Goal: Task Accomplishment & Management: Complete application form

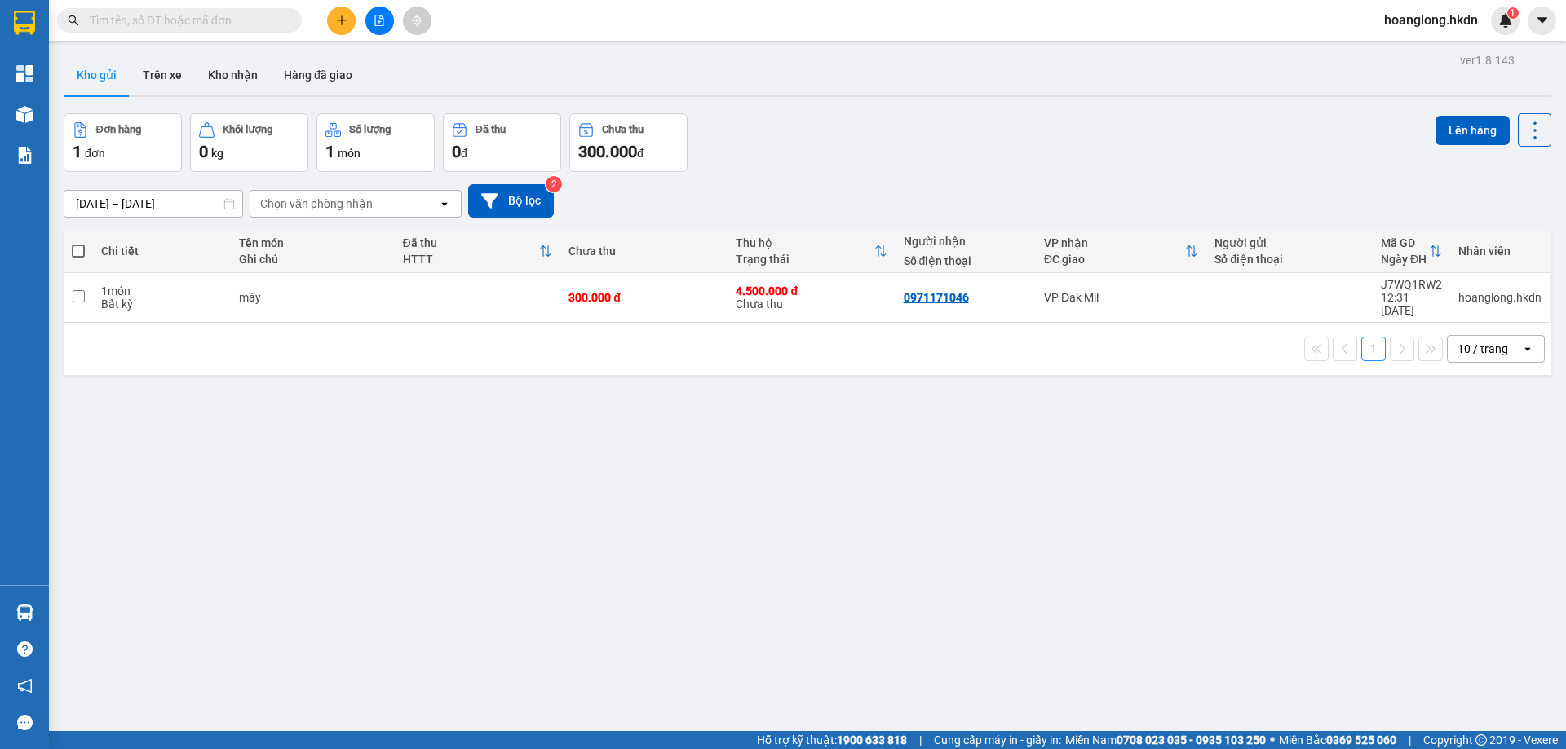
click at [334, 19] on button at bounding box center [341, 21] width 29 height 29
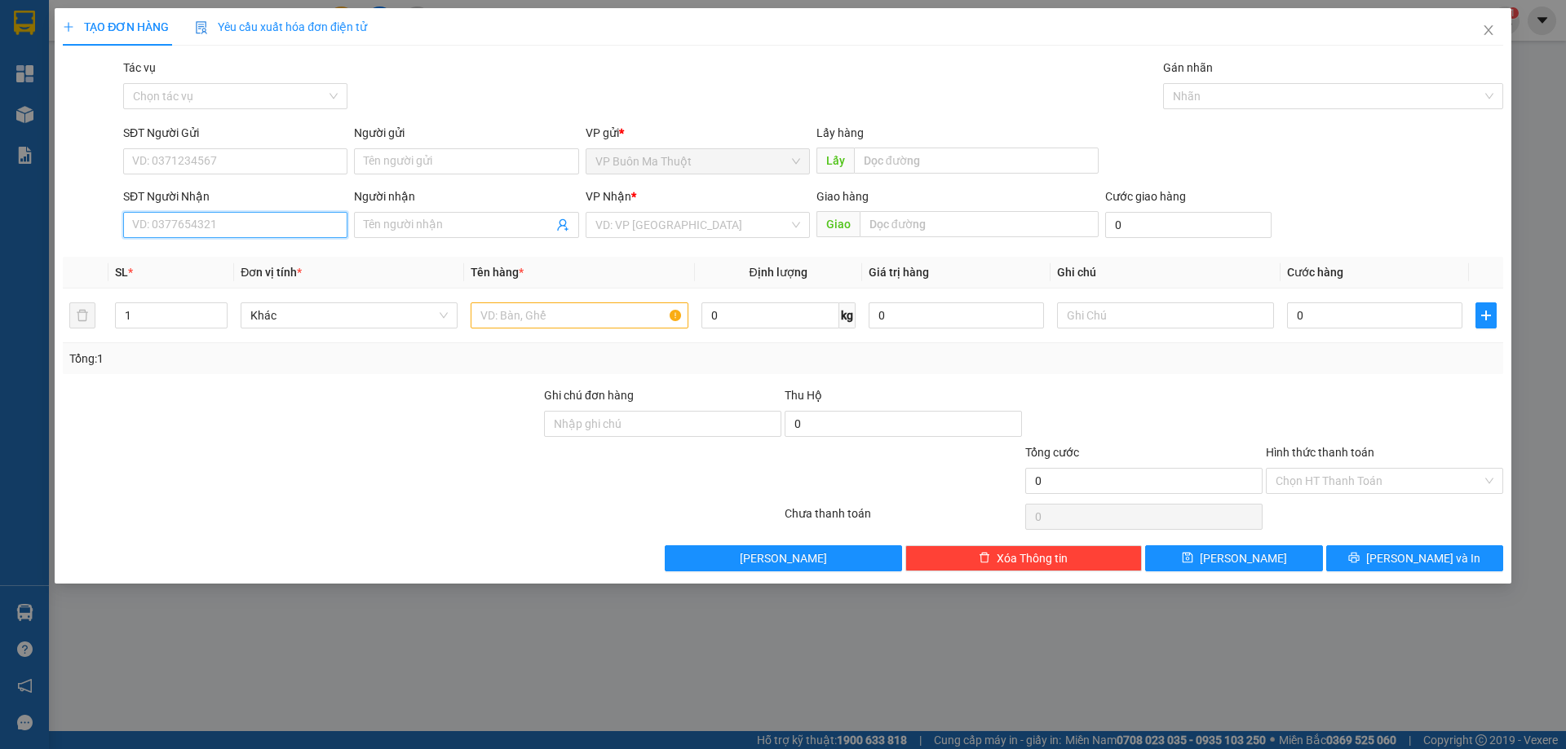
click at [257, 214] on input "SĐT Người Nhận" at bounding box center [235, 225] width 224 height 26
type input "0969021058"
click at [400, 234] on span at bounding box center [466, 225] width 224 height 26
click at [405, 226] on input "Người nhận" at bounding box center [458, 225] width 188 height 18
type input "hop"
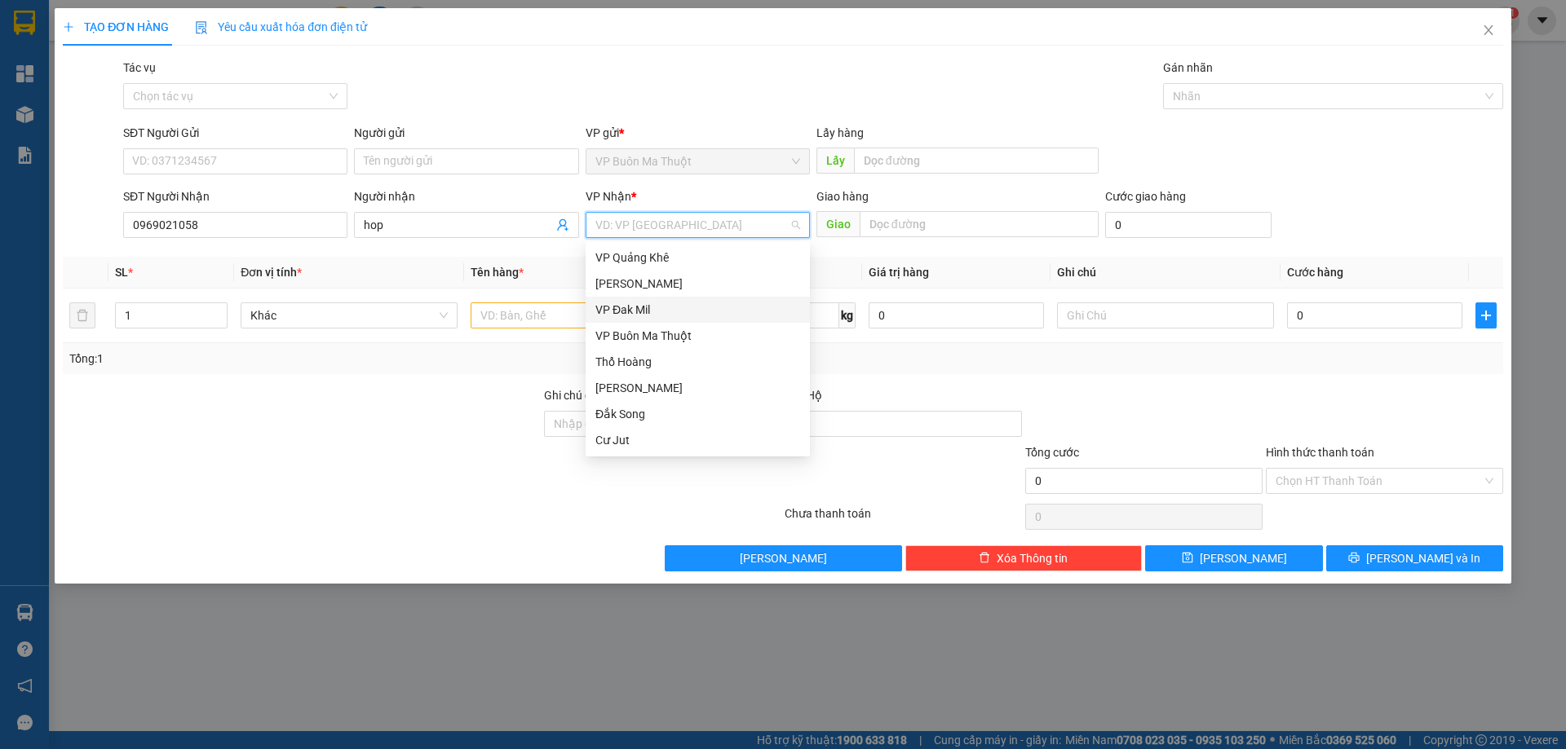
click at [658, 314] on div "VP Đak Mil" at bounding box center [697, 310] width 205 height 18
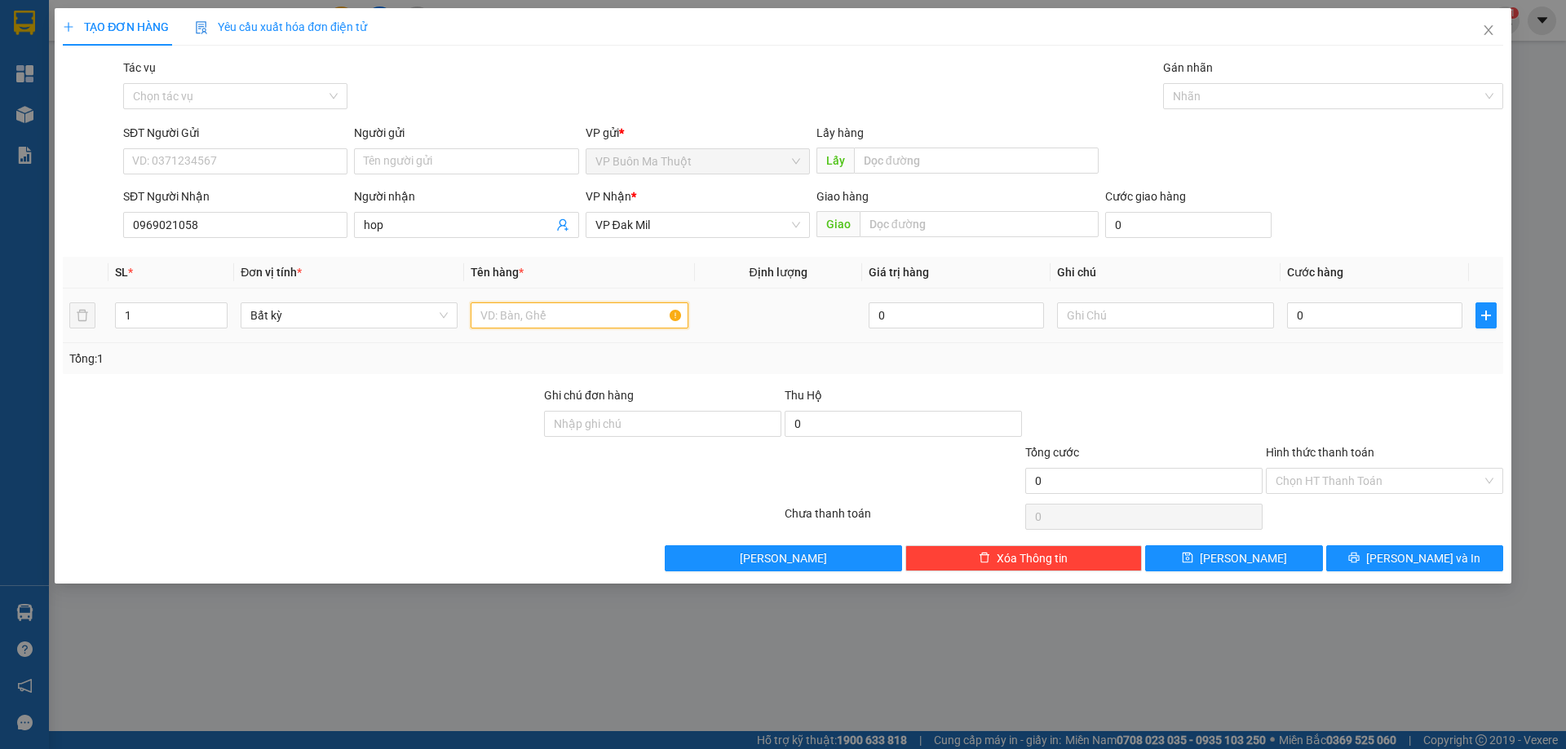
click at [601, 323] on input "text" at bounding box center [579, 316] width 217 height 26
type input "hop"
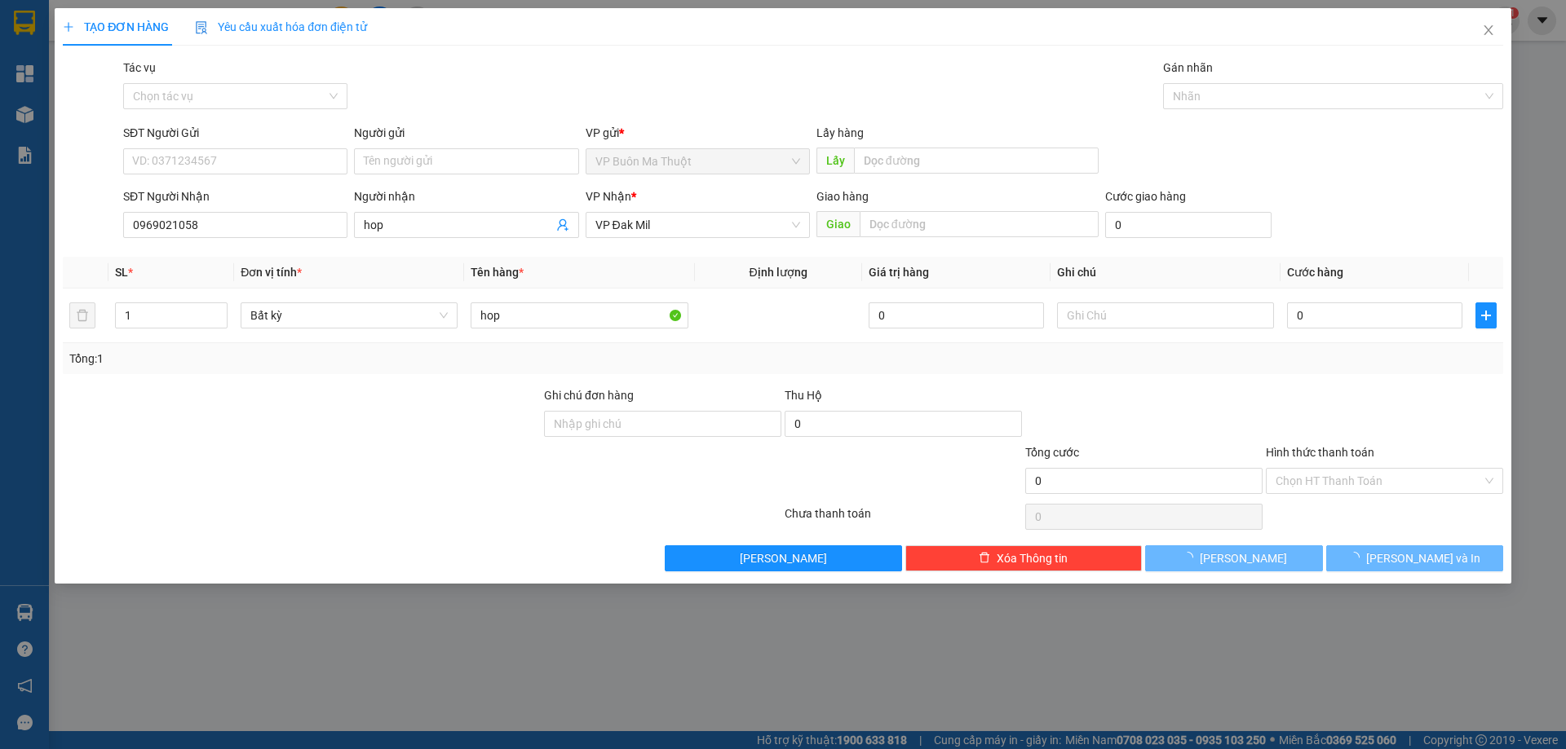
click at [523, 245] on div "Transit Pickup Surcharge Ids Transit Deliver Surcharge Ids Transit Deliver Surc…" at bounding box center [783, 315] width 1440 height 513
click at [523, 232] on input "hop" at bounding box center [458, 225] width 188 height 18
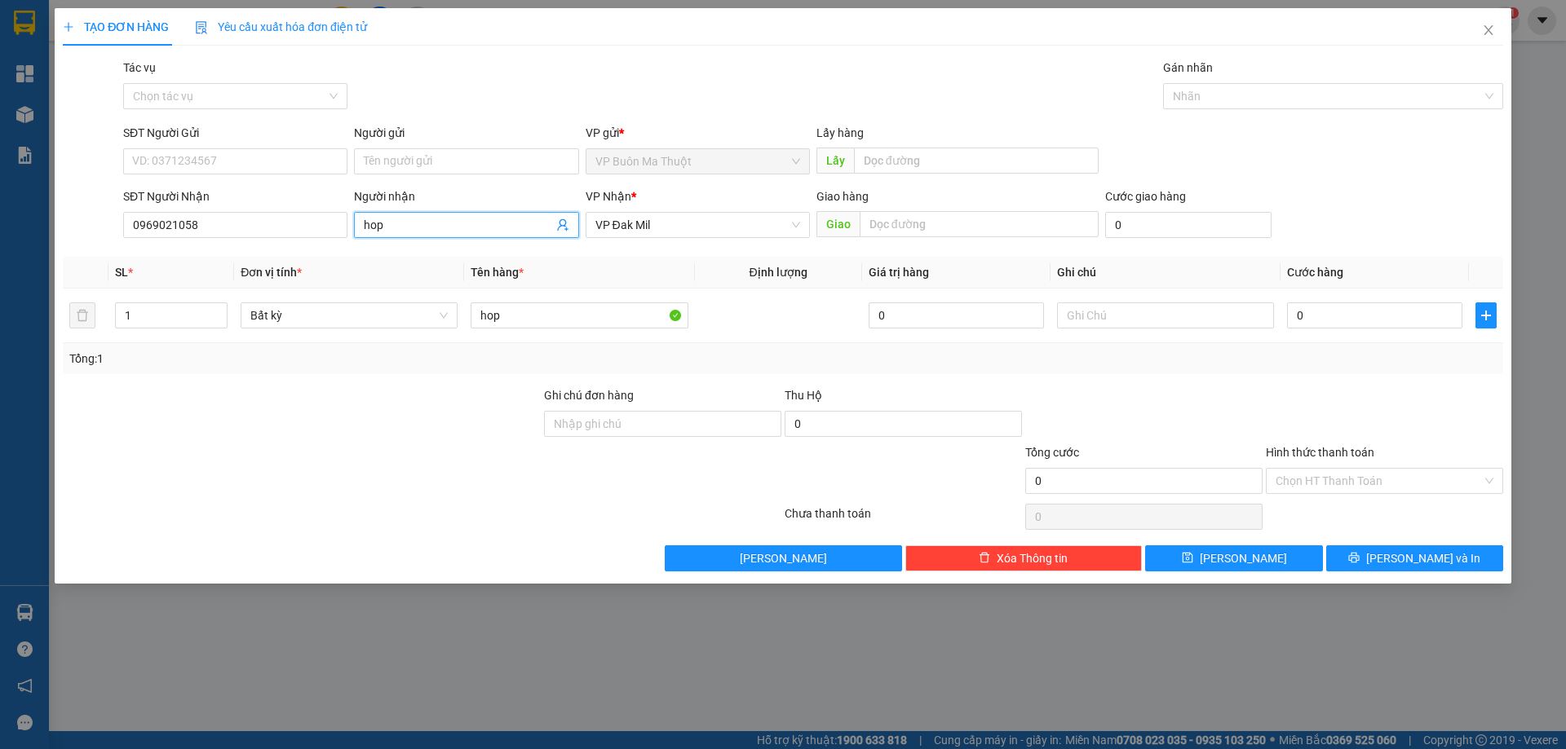
click at [520, 219] on input "hop" at bounding box center [458, 225] width 188 height 18
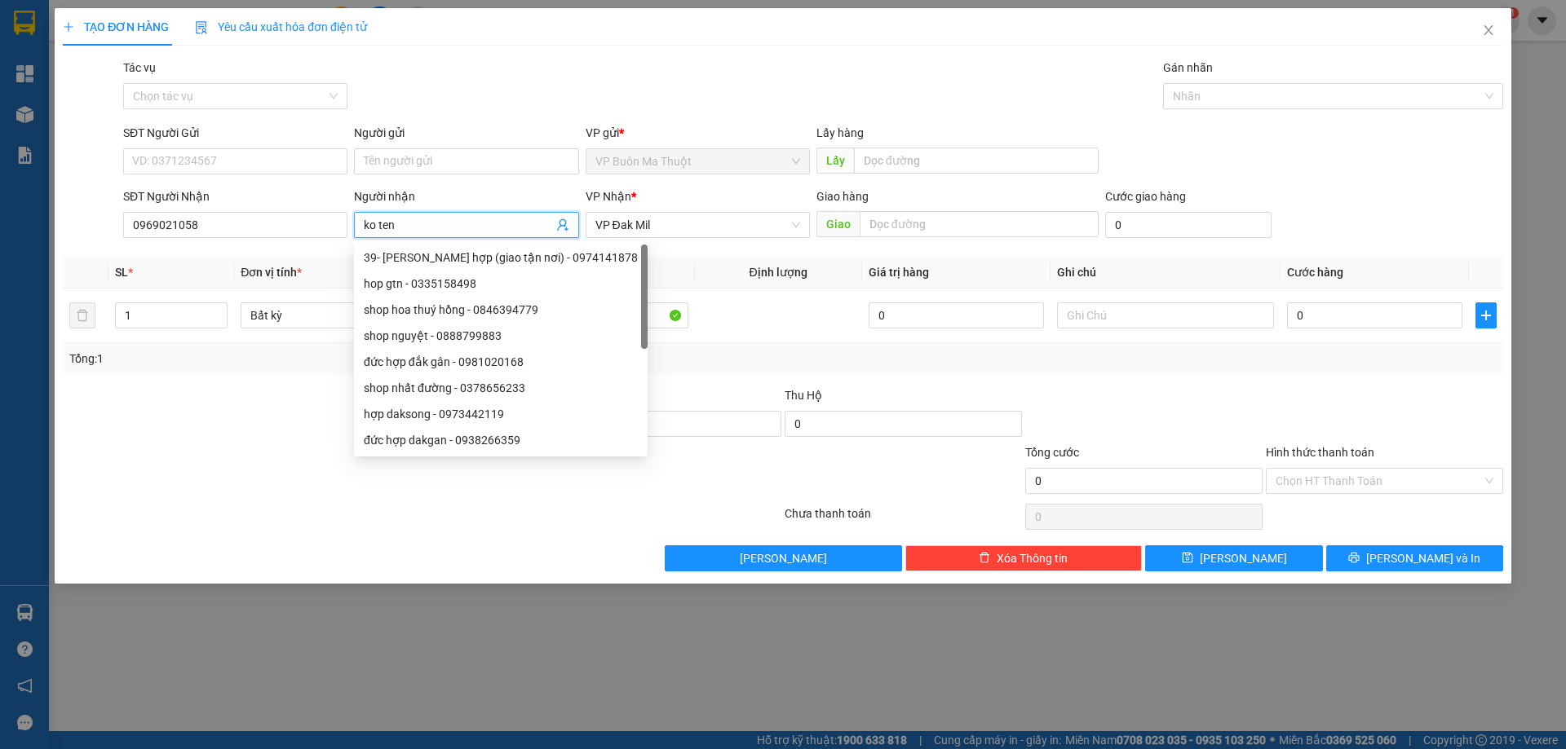
type input "ko ten"
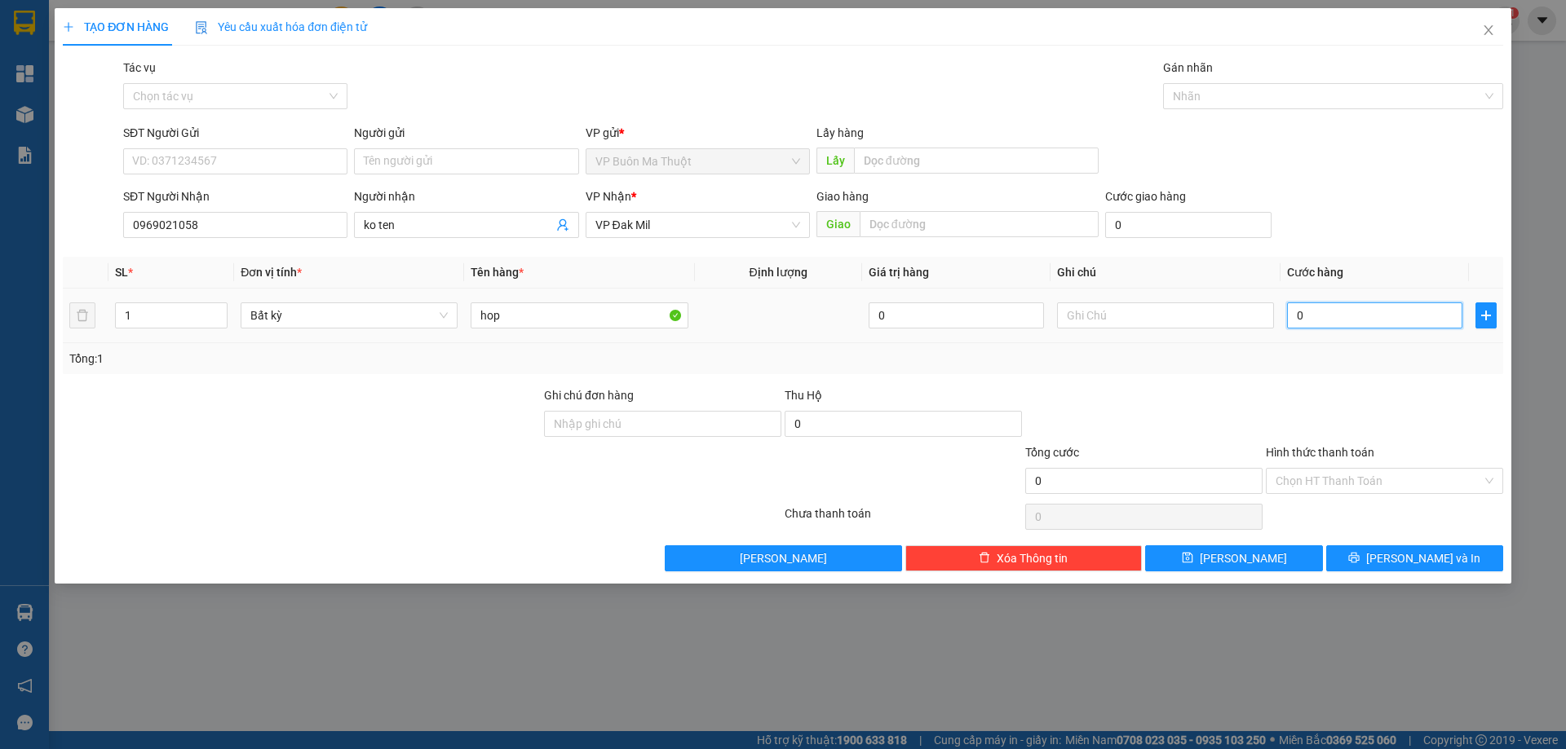
click at [1314, 319] on input "0" at bounding box center [1374, 316] width 175 height 26
type input "4"
type input "48"
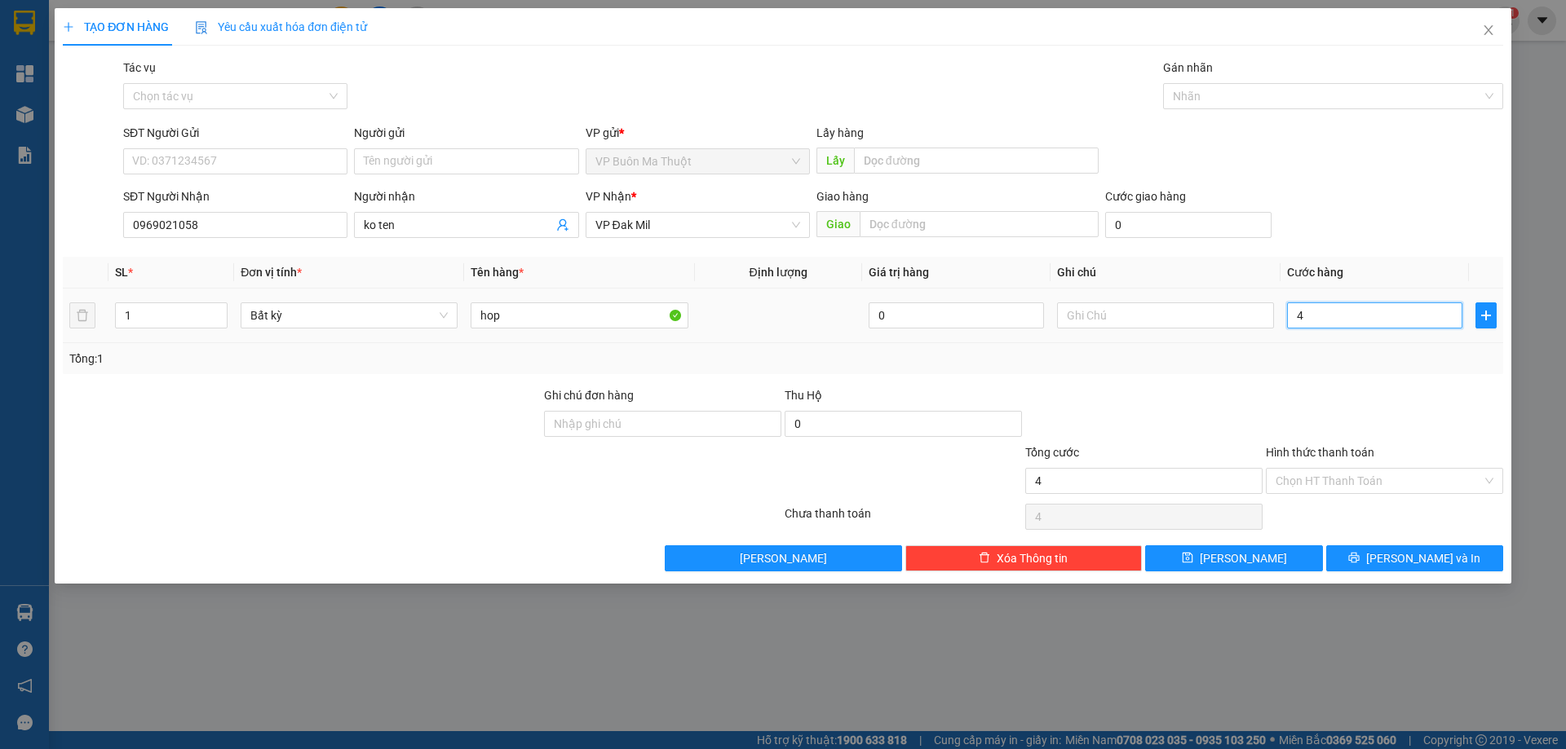
type input "48"
type input "485"
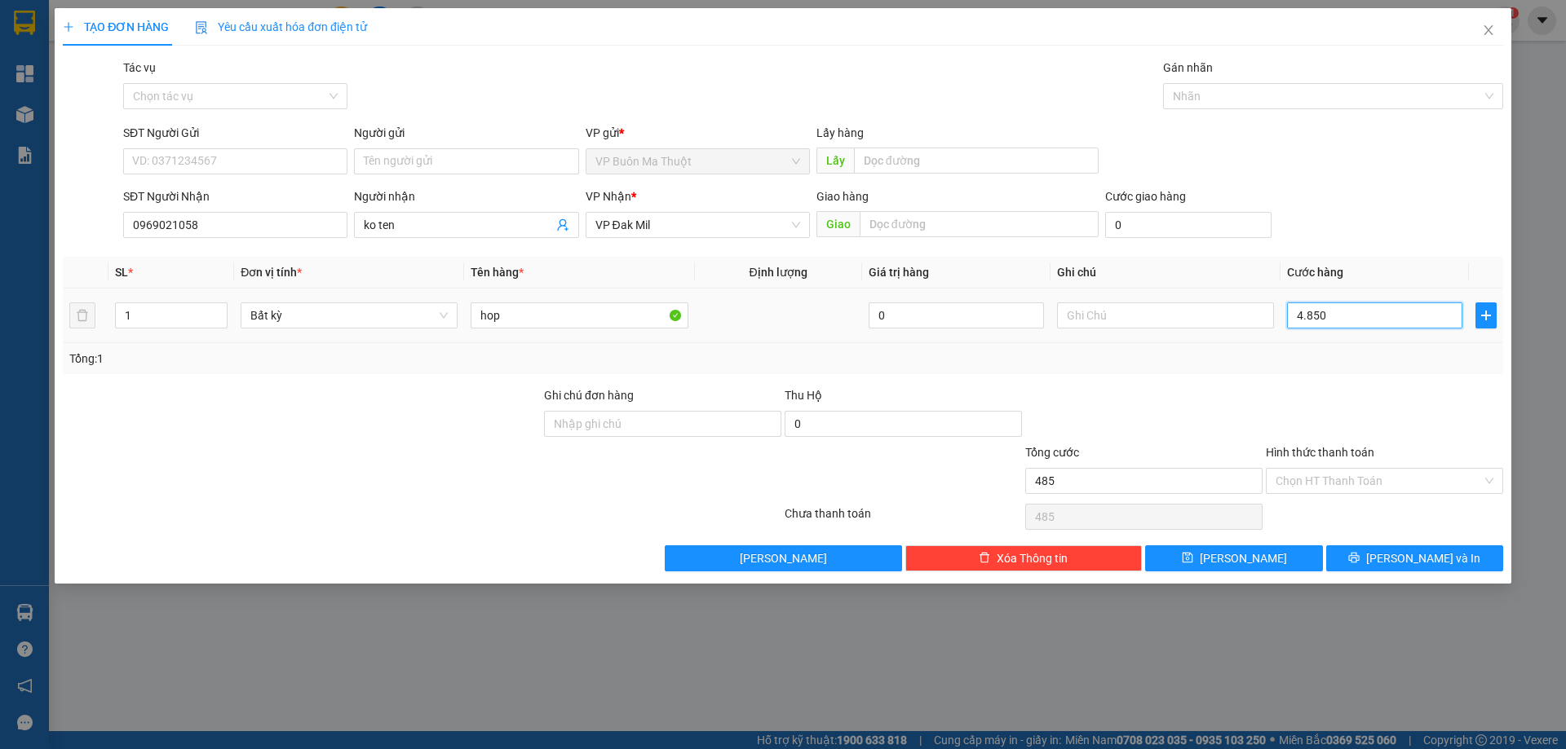
type input "4.850"
type input "485"
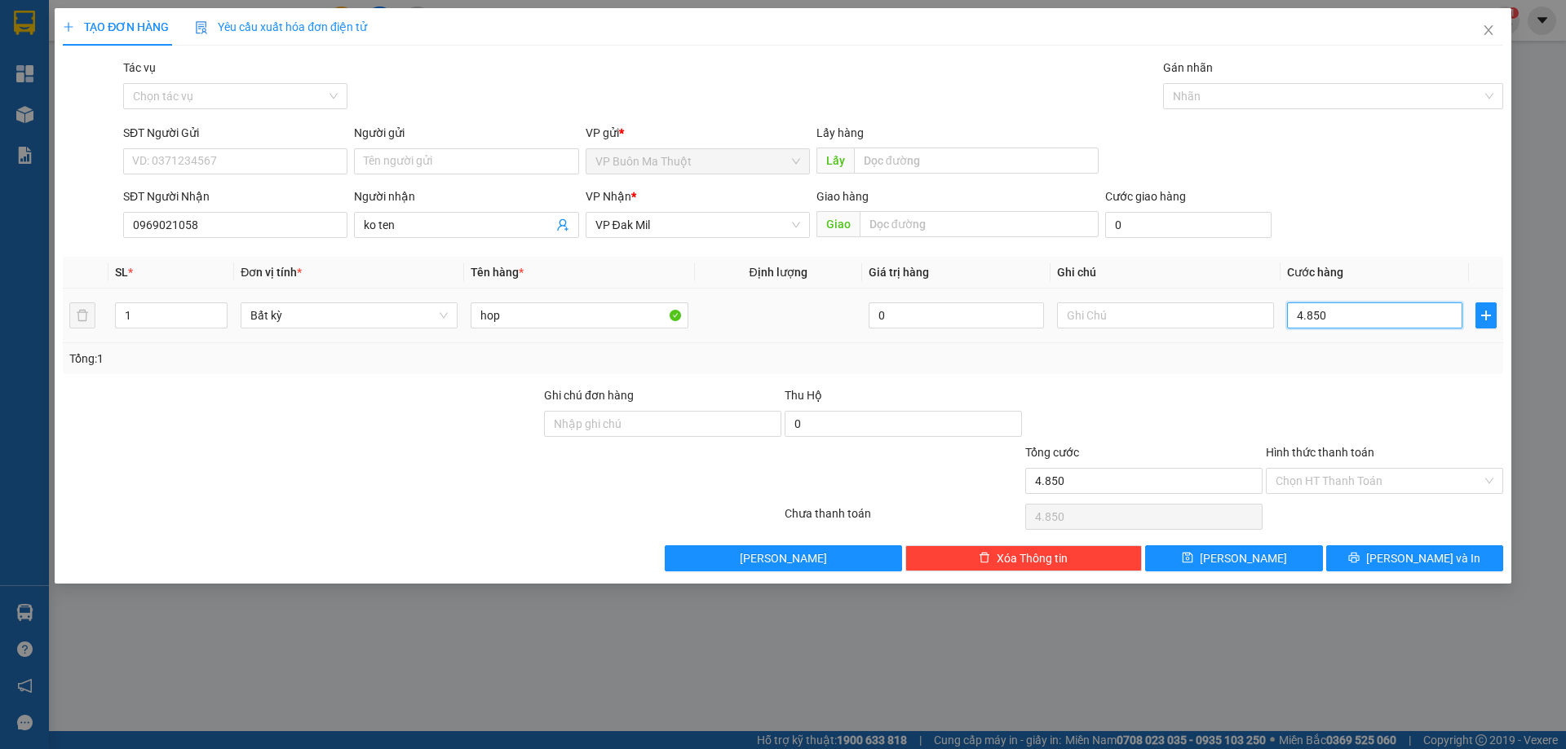
type input "485"
type input "48"
type input "4"
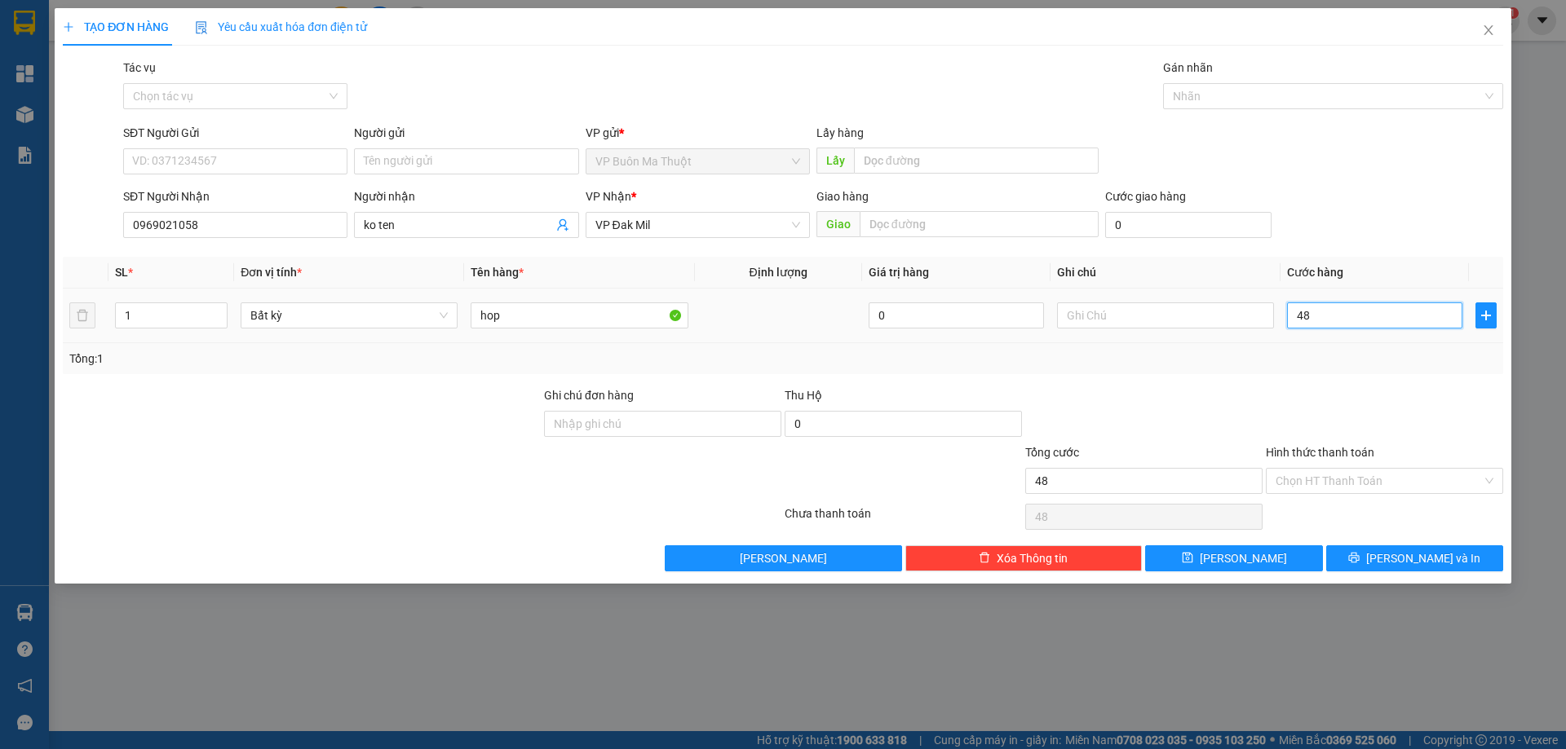
type input "4"
type input "48"
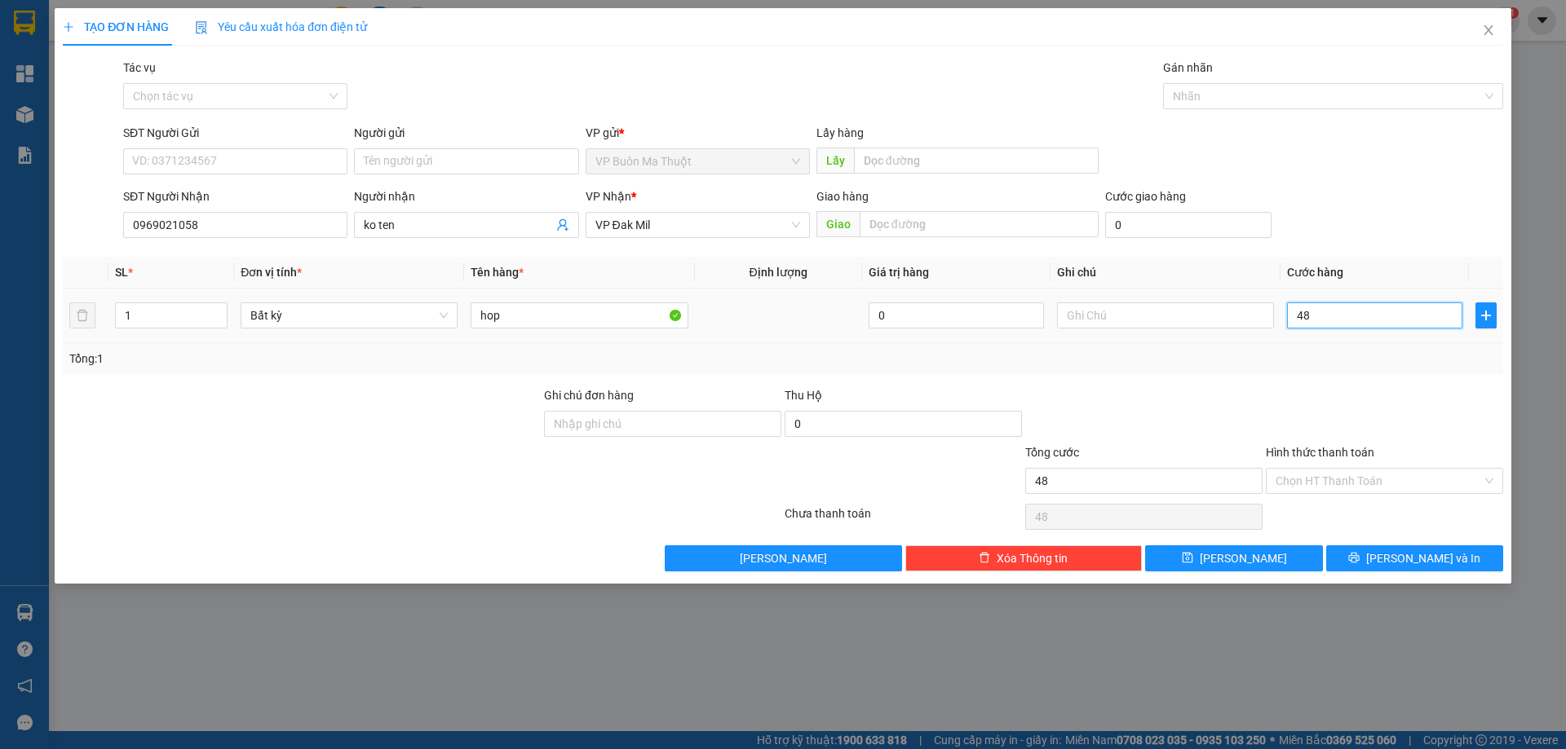
type input "485"
type input "4.850"
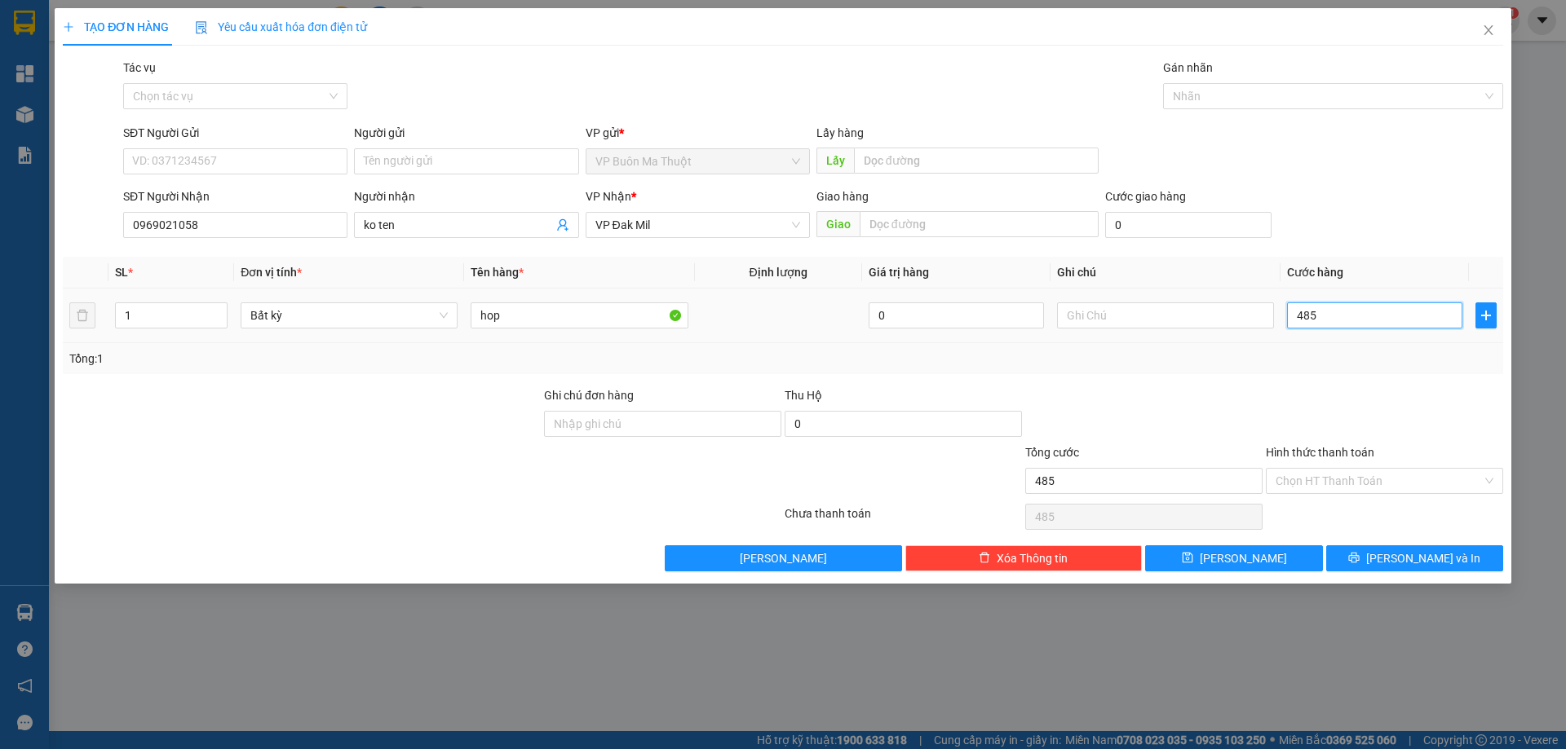
type input "4.850"
type input "48.500"
type input "485.000"
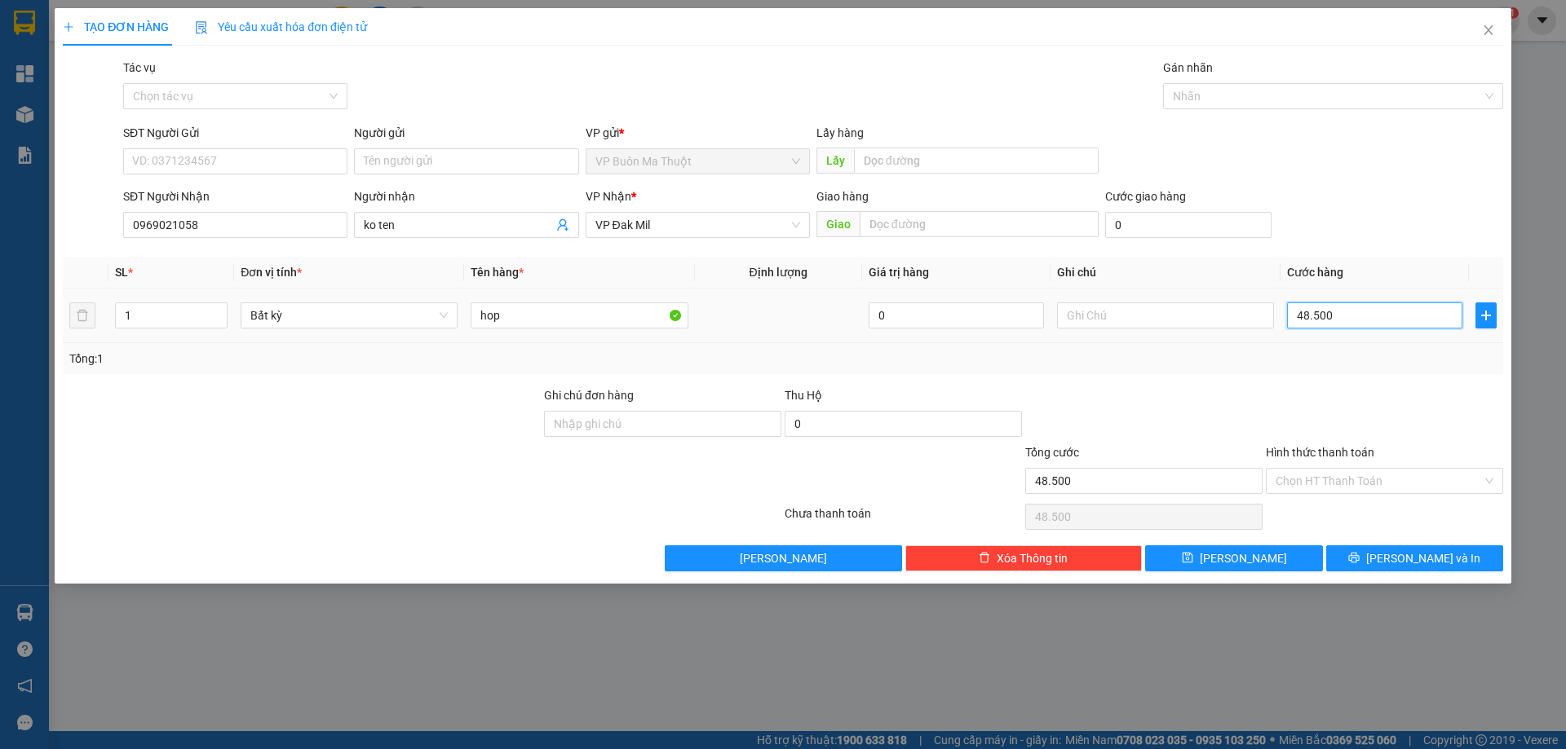
type input "485.000"
type input "4.850.000"
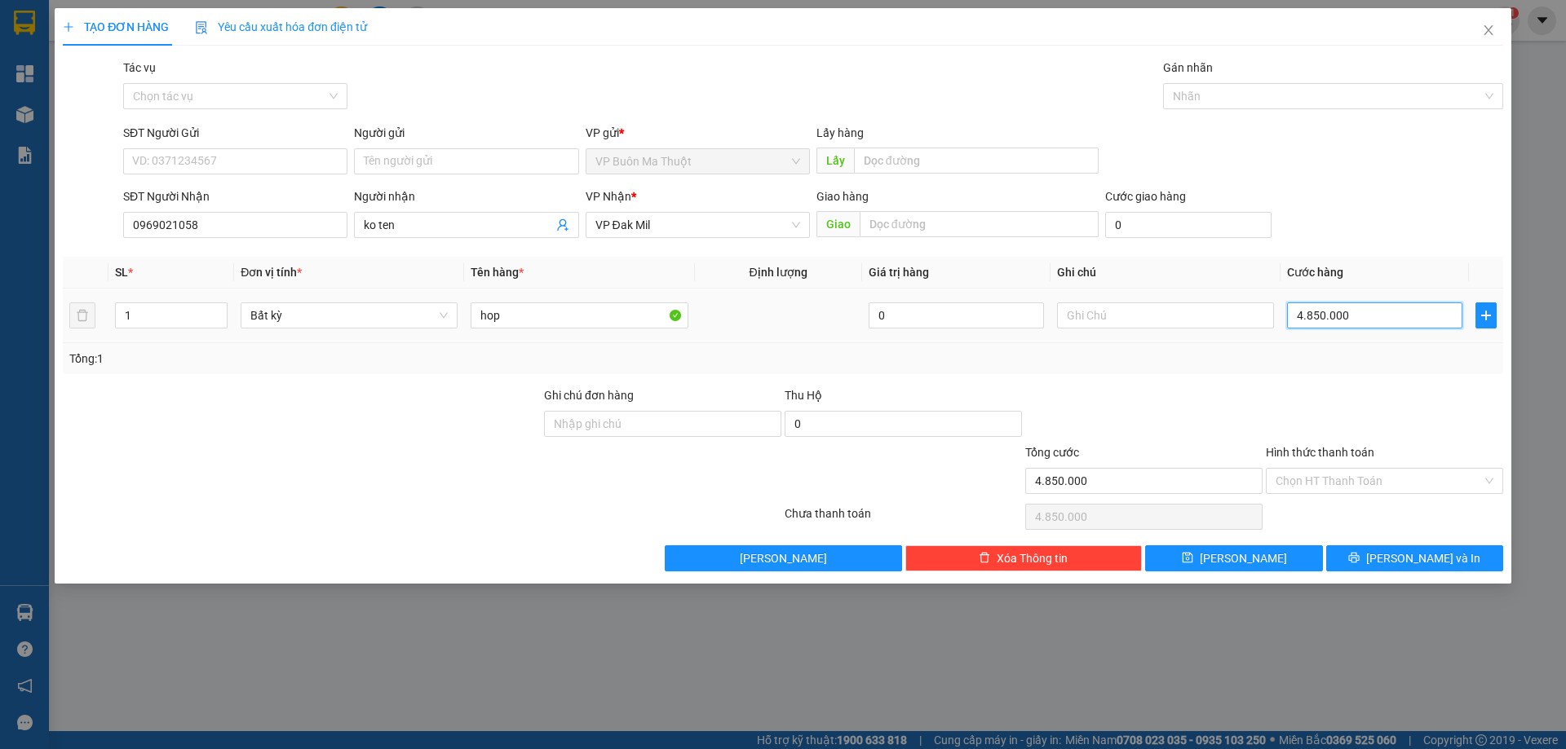
click at [1371, 306] on input "4.850.000" at bounding box center [1374, 316] width 175 height 26
click at [1372, 307] on input "4.850.000" at bounding box center [1374, 316] width 175 height 26
type input "4"
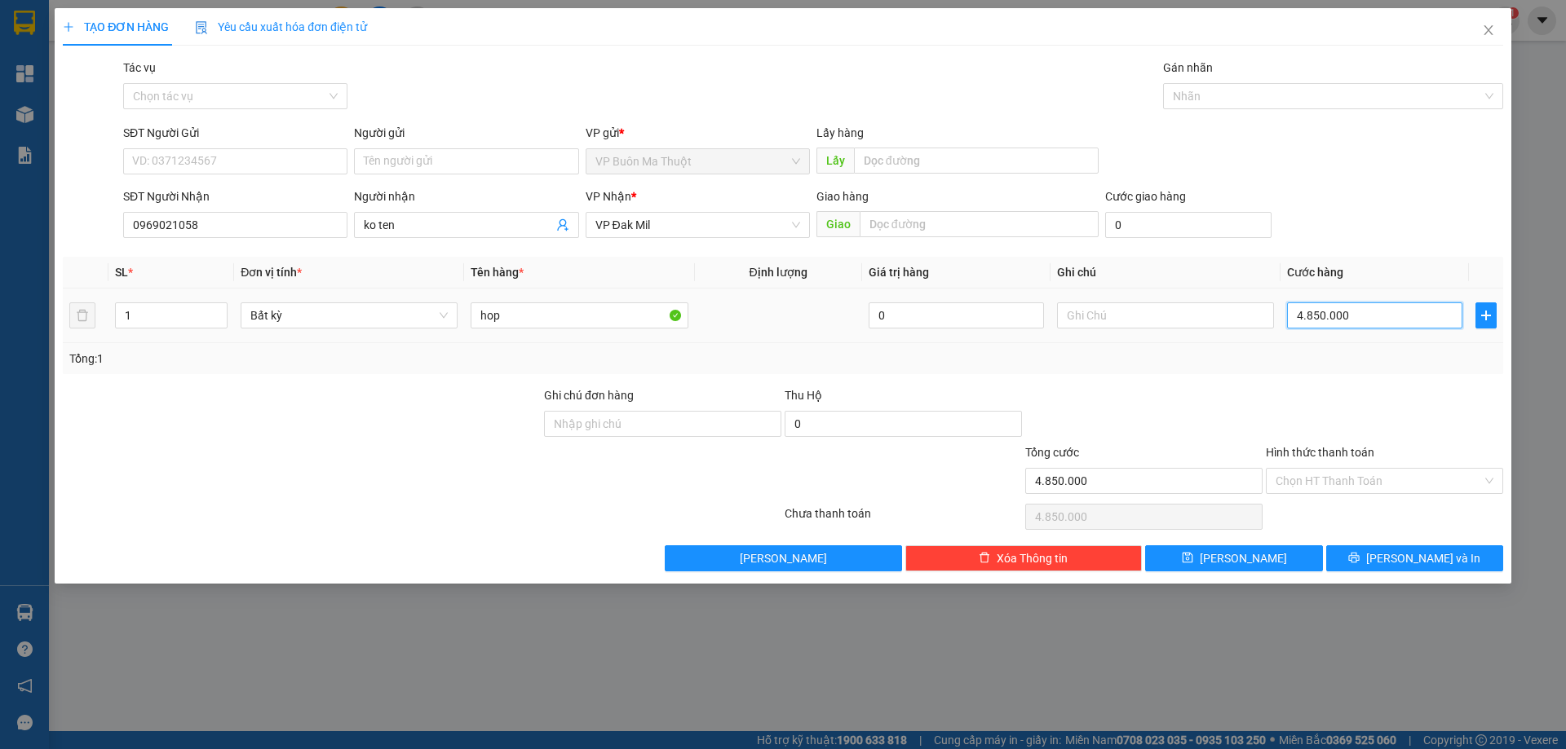
type input "4"
type input "40"
type input "400"
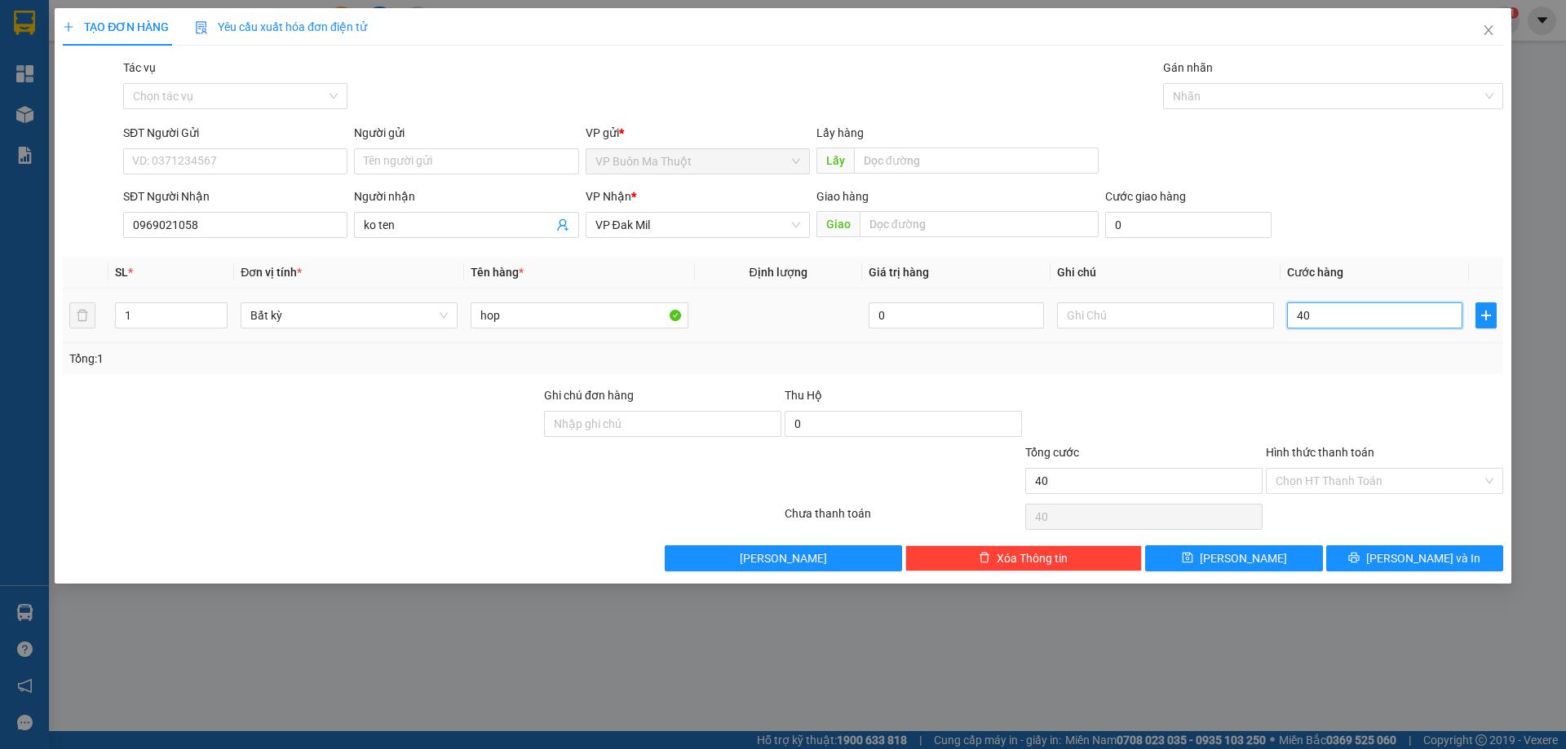
type input "400"
type input "4.000"
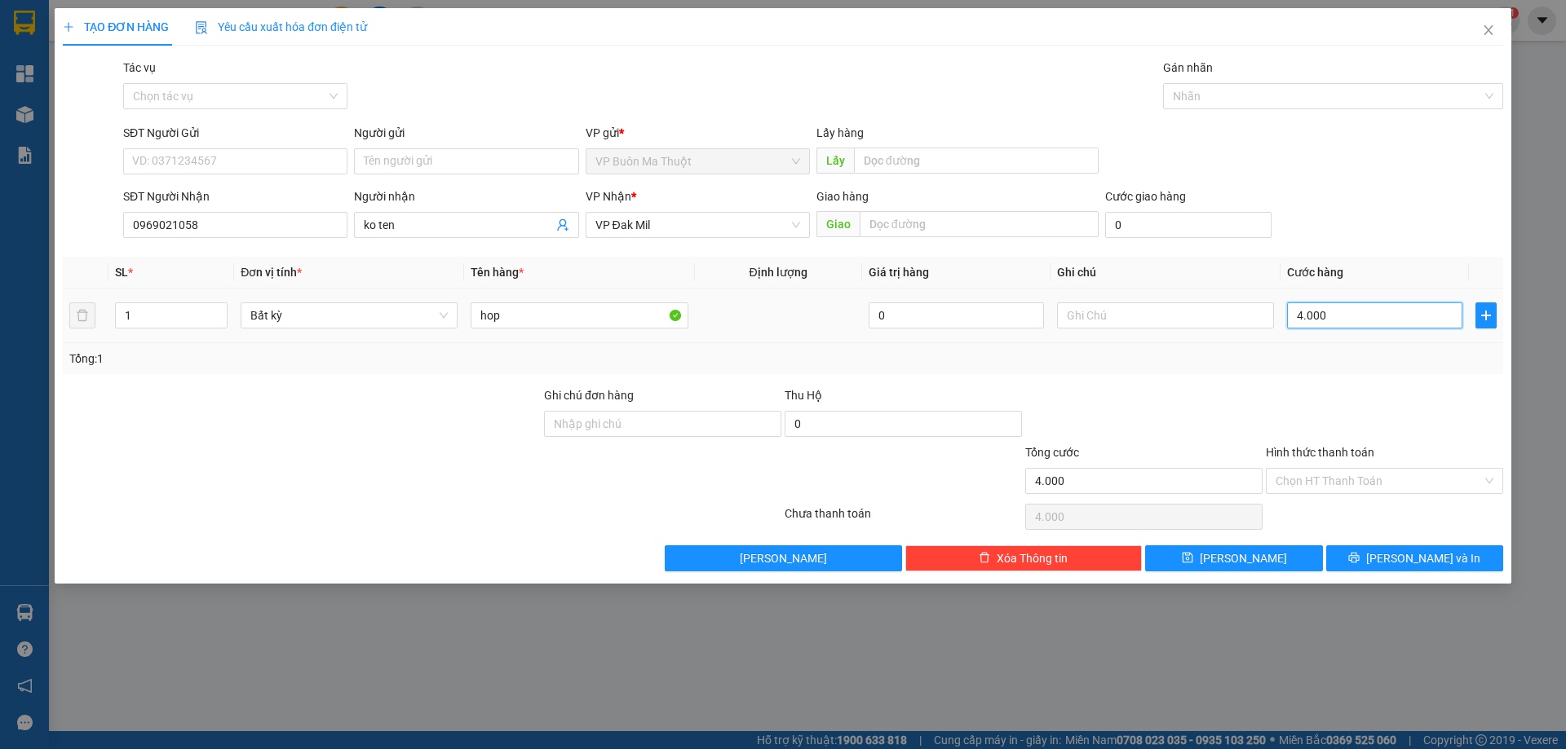
type input "40.000"
click at [974, 418] on input "0" at bounding box center [902, 424] width 237 height 26
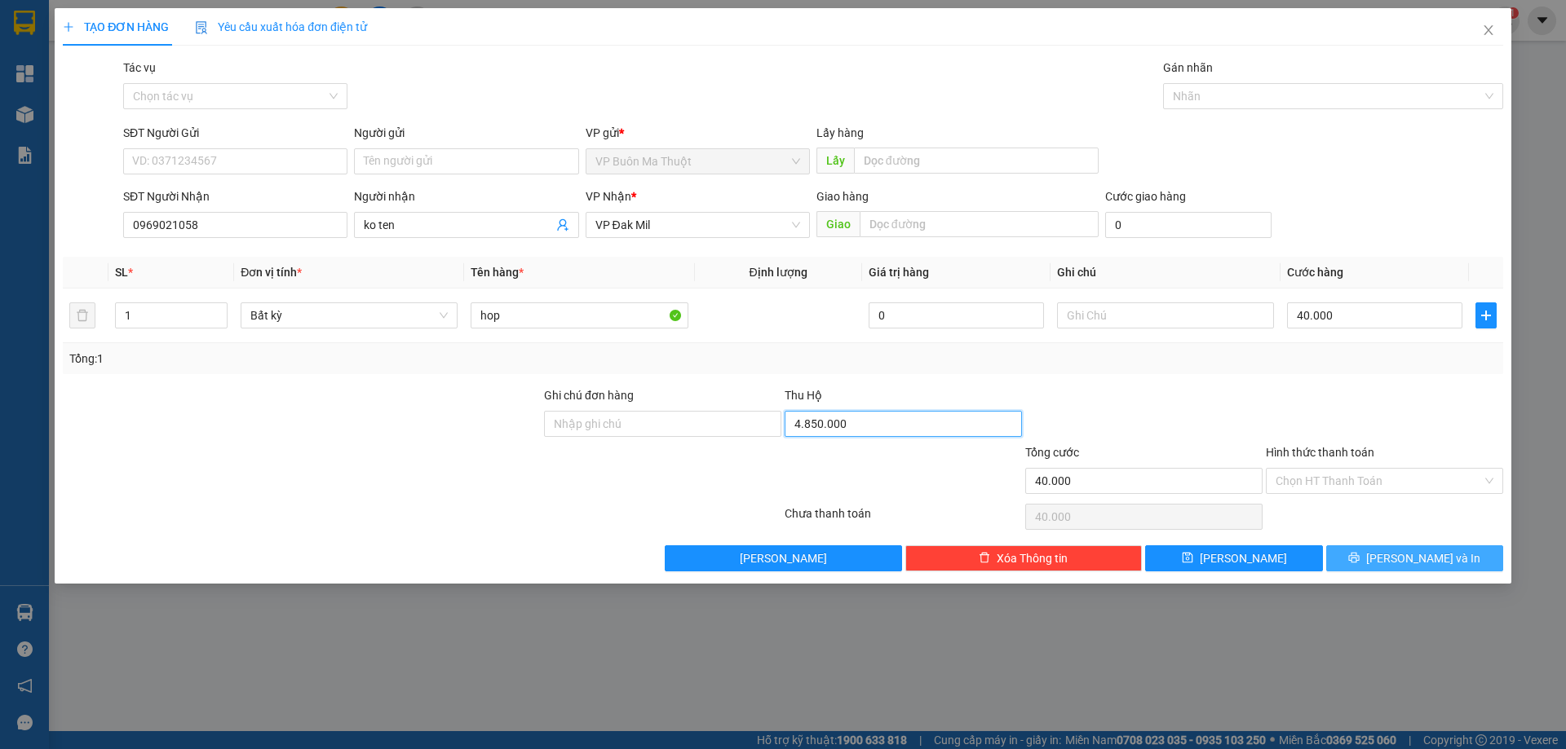
type input "4.850.000"
click at [1442, 559] on span "[PERSON_NAME] và In" at bounding box center [1423, 559] width 114 height 18
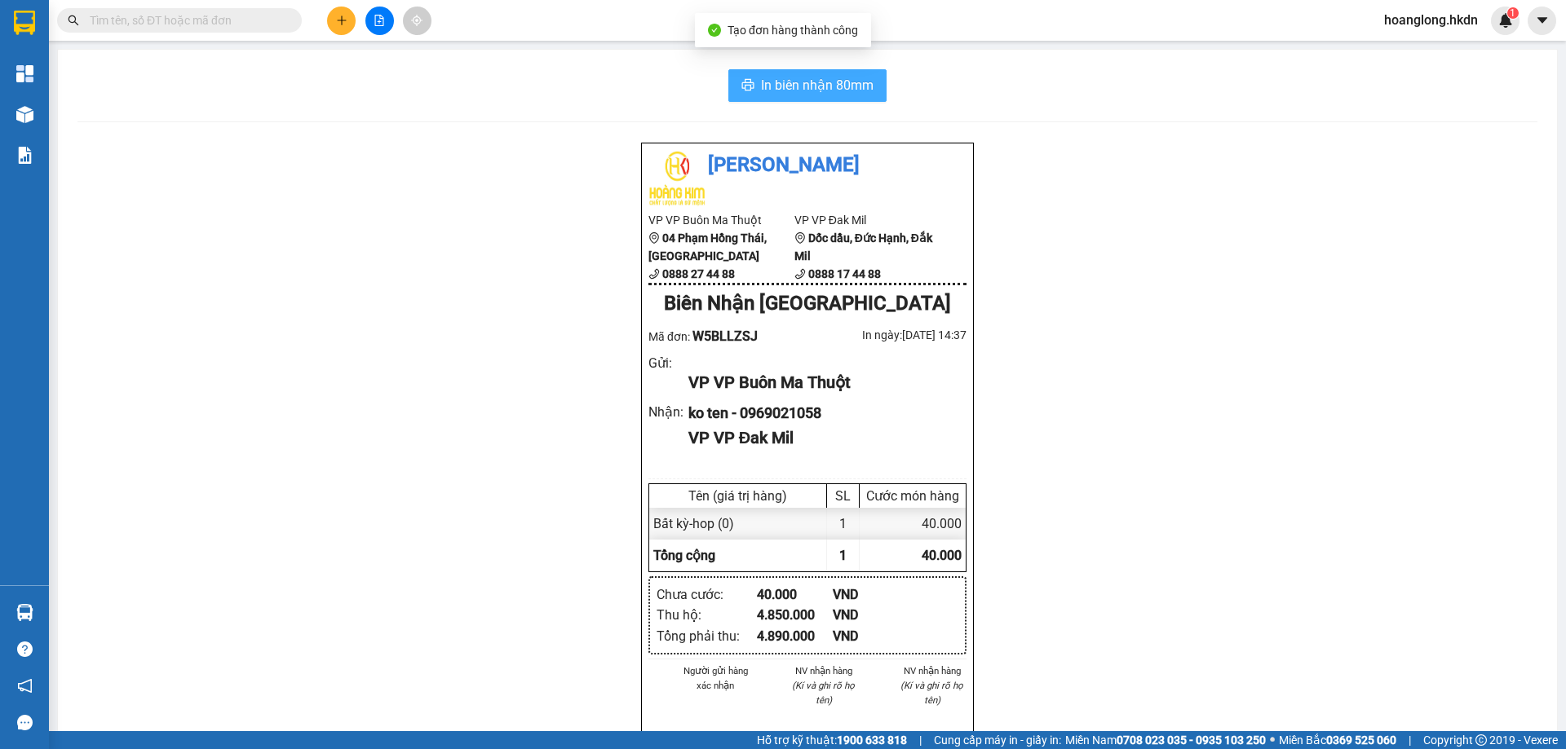
click at [823, 93] on span "In biên nhận 80mm" at bounding box center [817, 85] width 113 height 20
